Goal: Information Seeking & Learning: Learn about a topic

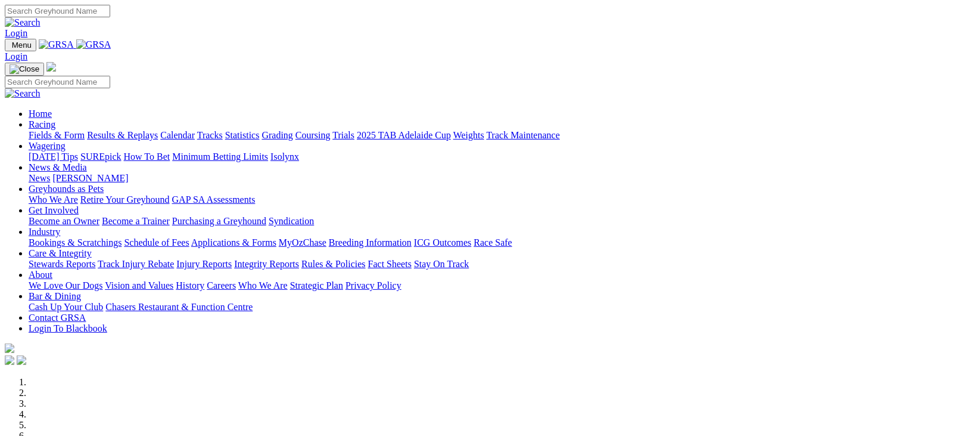
click at [34, 130] on link "Fields & Form" at bounding box center [57, 135] width 56 height 10
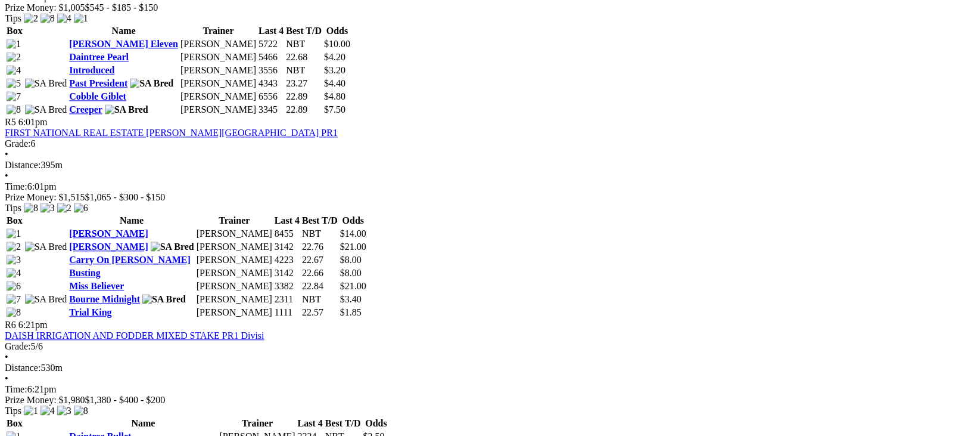
scroll to position [1314, 0]
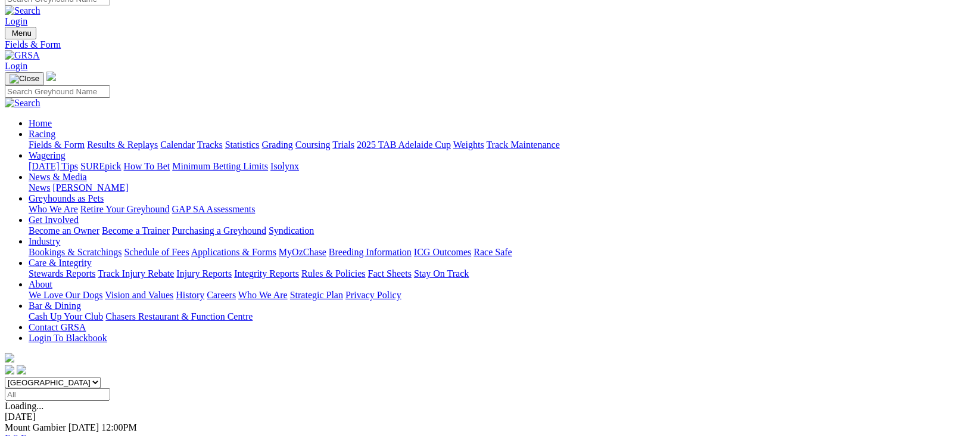
scroll to position [92, 0]
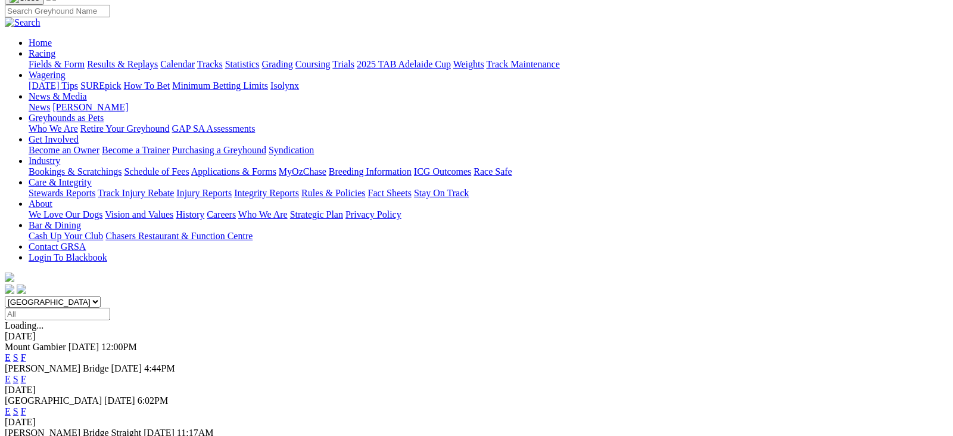
click at [26, 435] on link "F" at bounding box center [23, 443] width 5 height 10
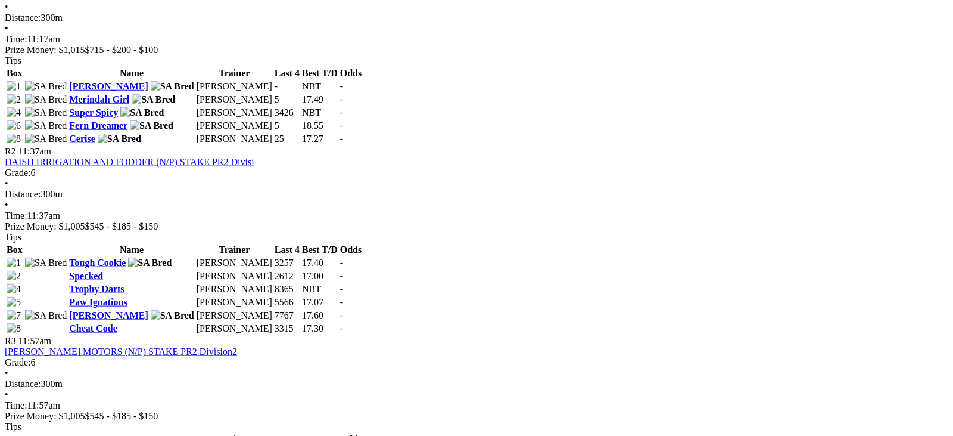
scroll to position [646, 0]
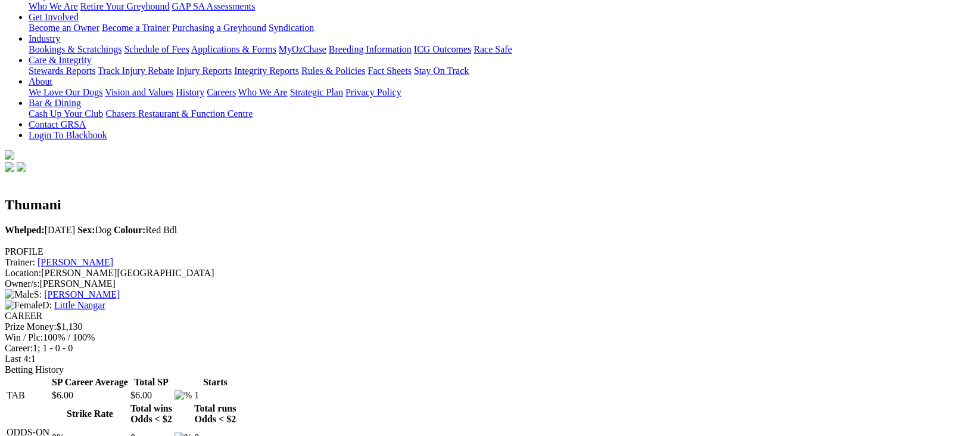
scroll to position [228, 0]
